Goal: Navigation & Orientation: Find specific page/section

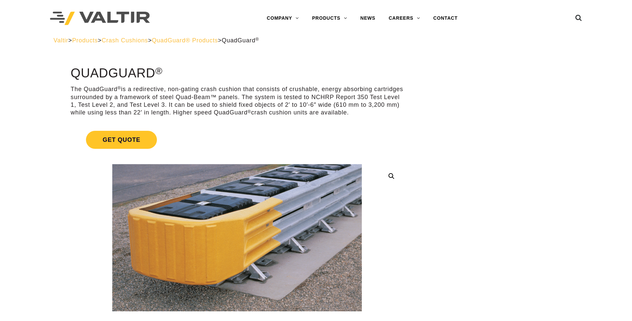
click at [218, 41] on span "QuadGuard® Products" at bounding box center [185, 40] width 66 height 7
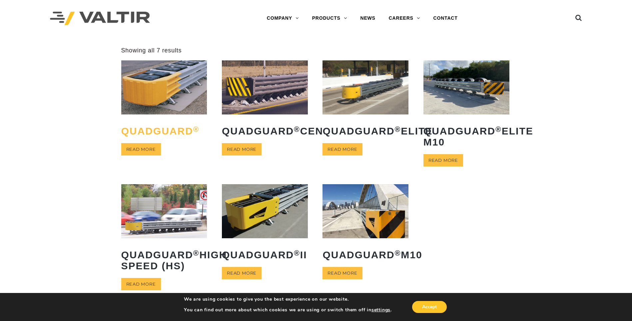
click at [146, 131] on h2 "QuadGuard ®" at bounding box center [164, 130] width 86 height 21
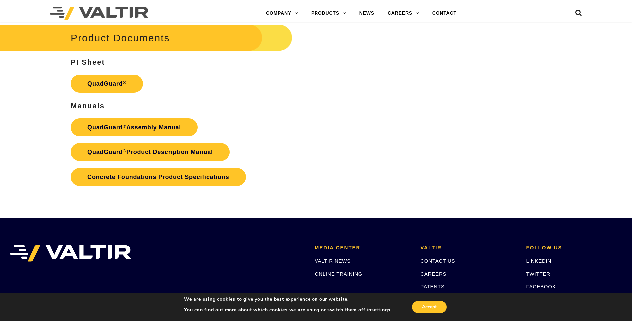
scroll to position [1400, 0]
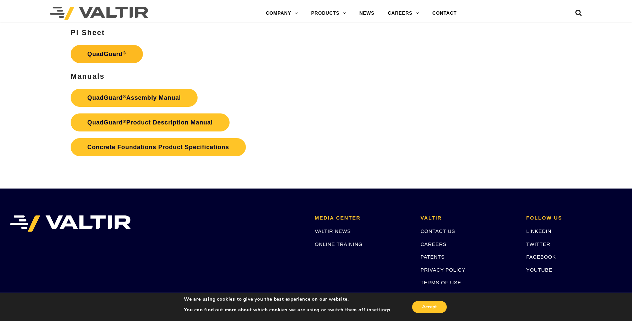
click at [99, 56] on link "QuadGuard ®" at bounding box center [107, 54] width 72 height 18
